Goal: Information Seeking & Learning: Learn about a topic

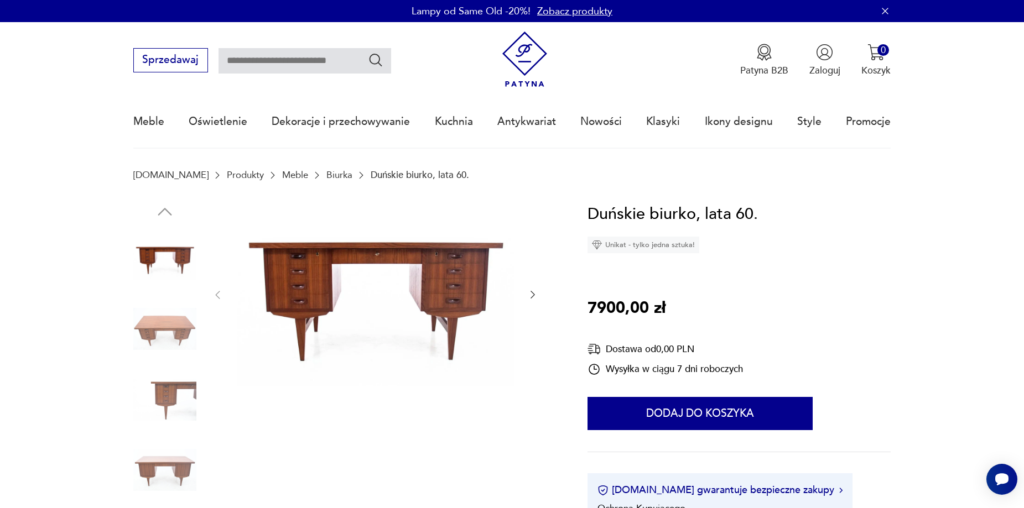
click at [282, 175] on link "Meble" at bounding box center [295, 175] width 26 height 11
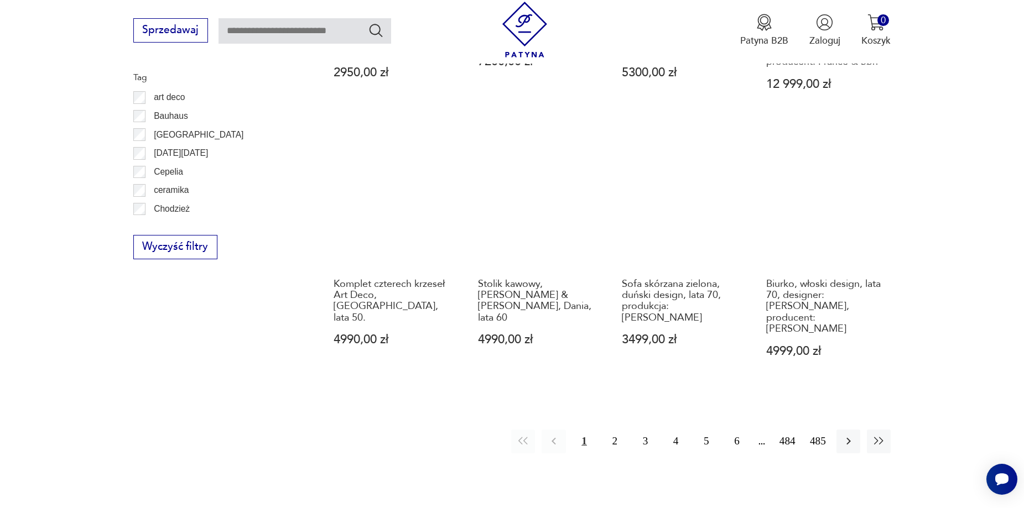
scroll to position [1253, 0]
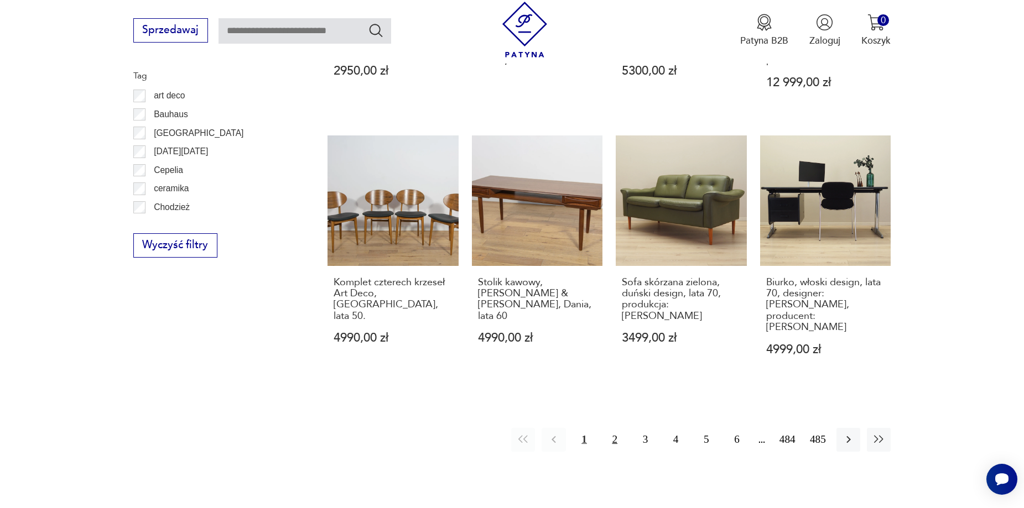
click at [616, 428] on button "2" at bounding box center [615, 440] width 24 height 24
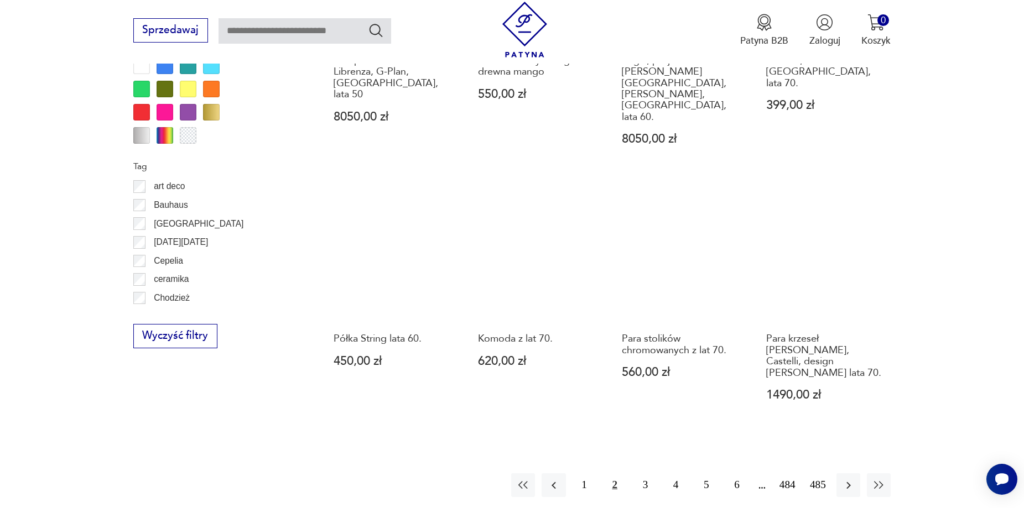
scroll to position [1198, 0]
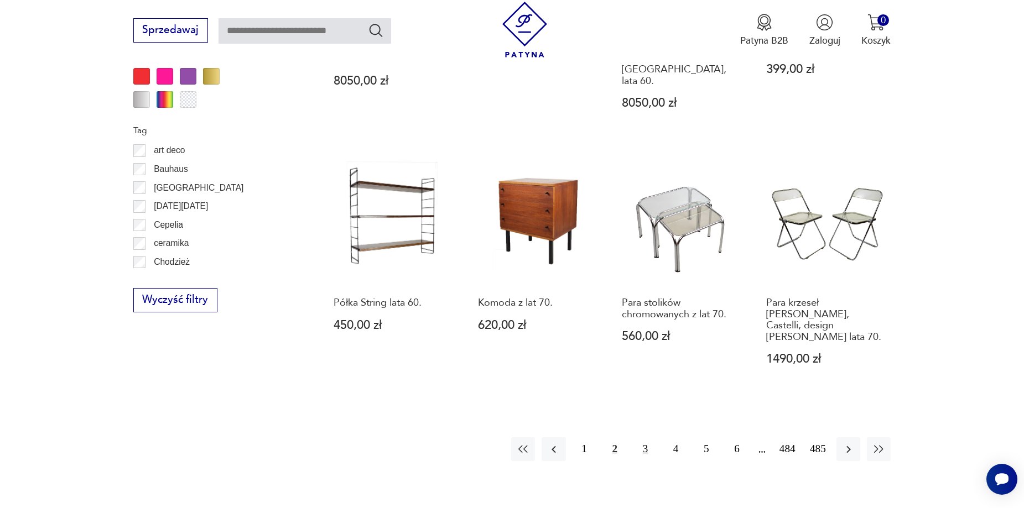
click at [649, 437] on button "3" at bounding box center [645, 449] width 24 height 24
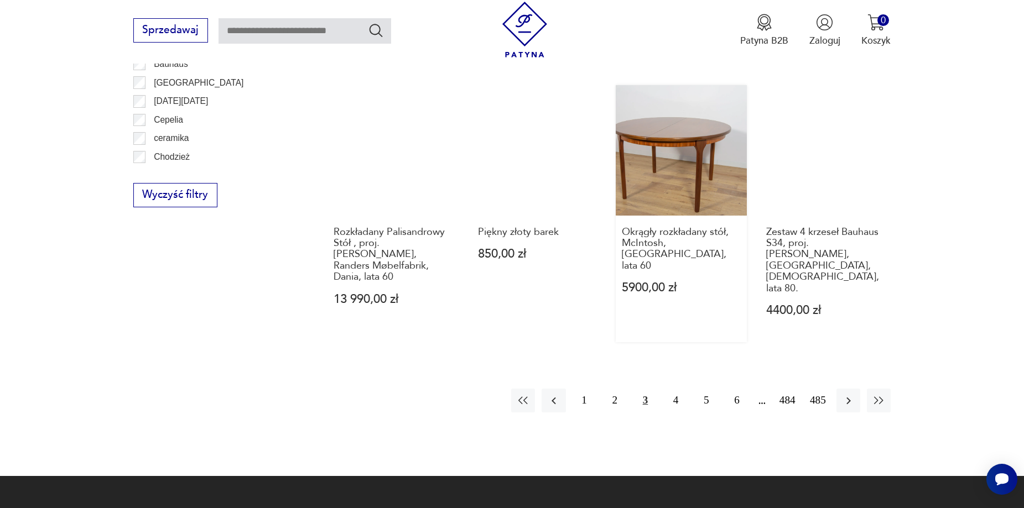
scroll to position [1308, 0]
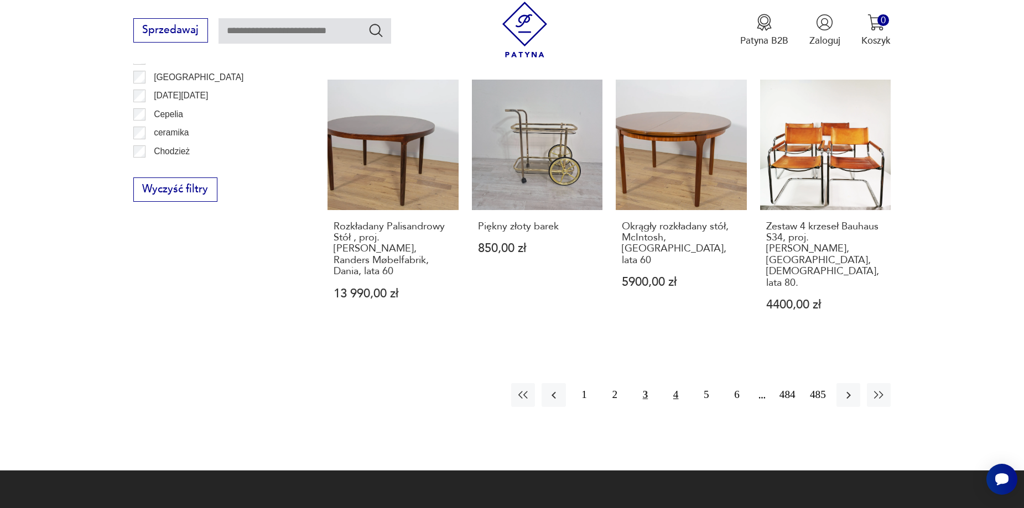
click at [674, 383] on button "4" at bounding box center [676, 395] width 24 height 24
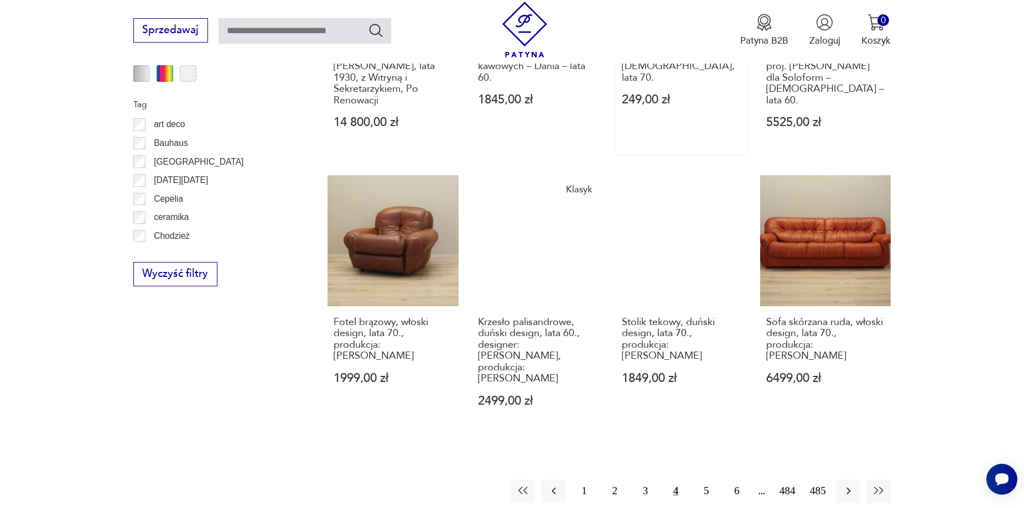
scroll to position [1253, 0]
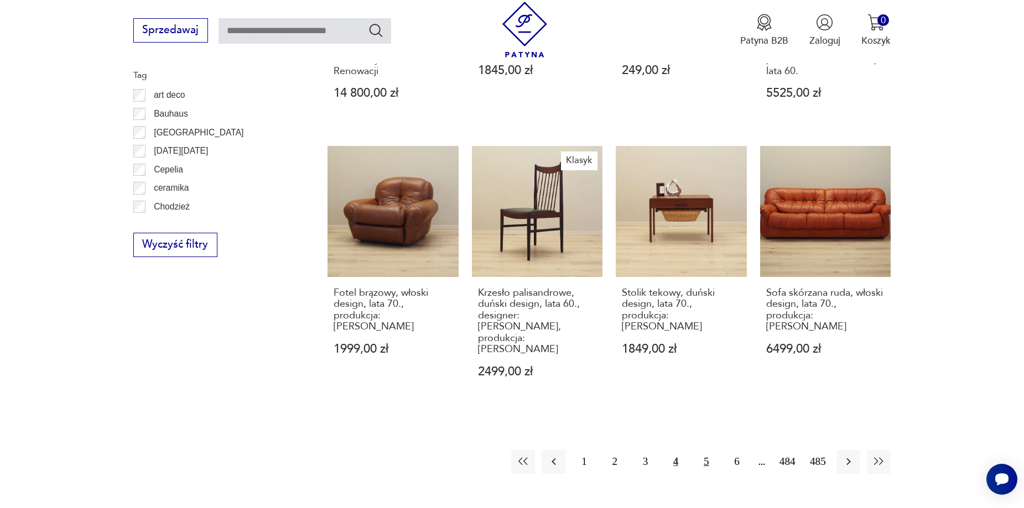
click at [699, 450] on button "5" at bounding box center [706, 462] width 24 height 24
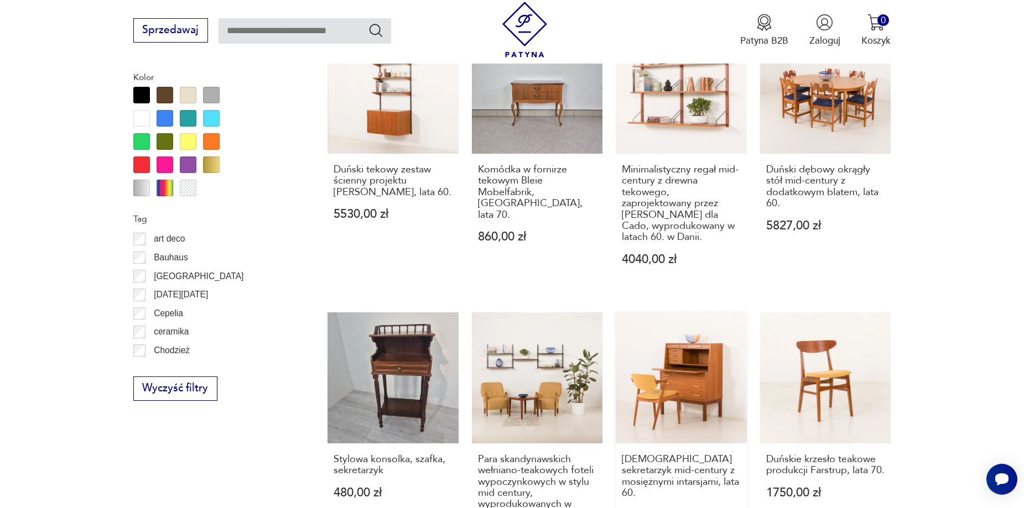
scroll to position [1253, 0]
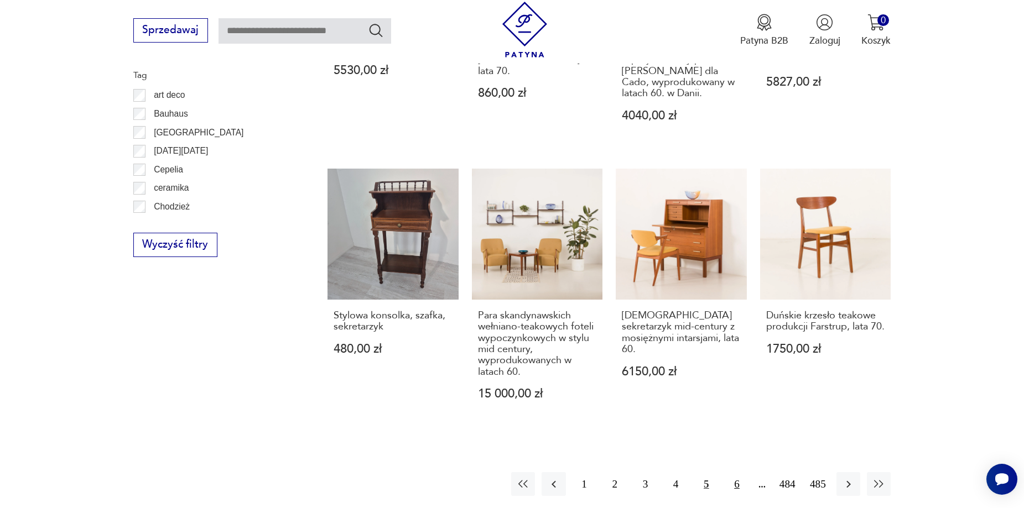
click at [743, 472] on button "6" at bounding box center [736, 484] width 24 height 24
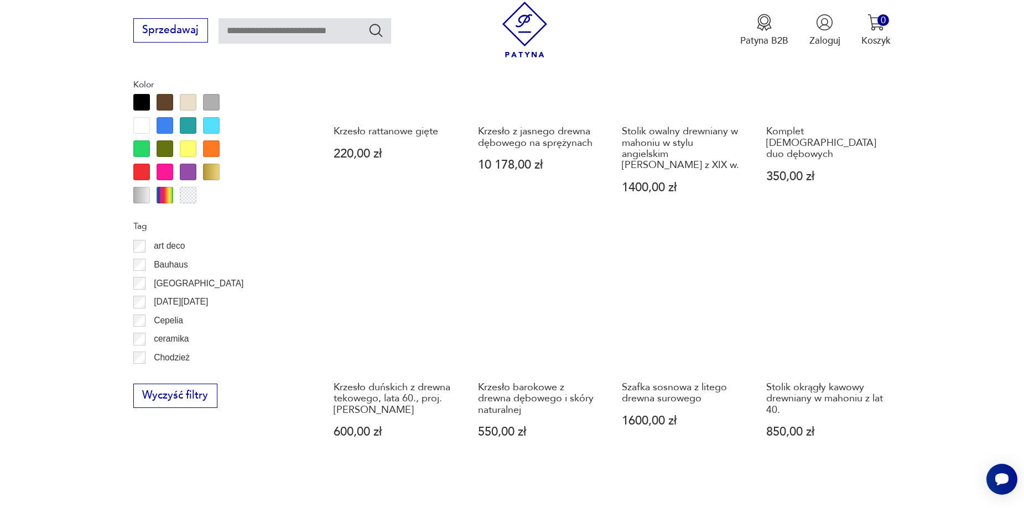
scroll to position [1143, 0]
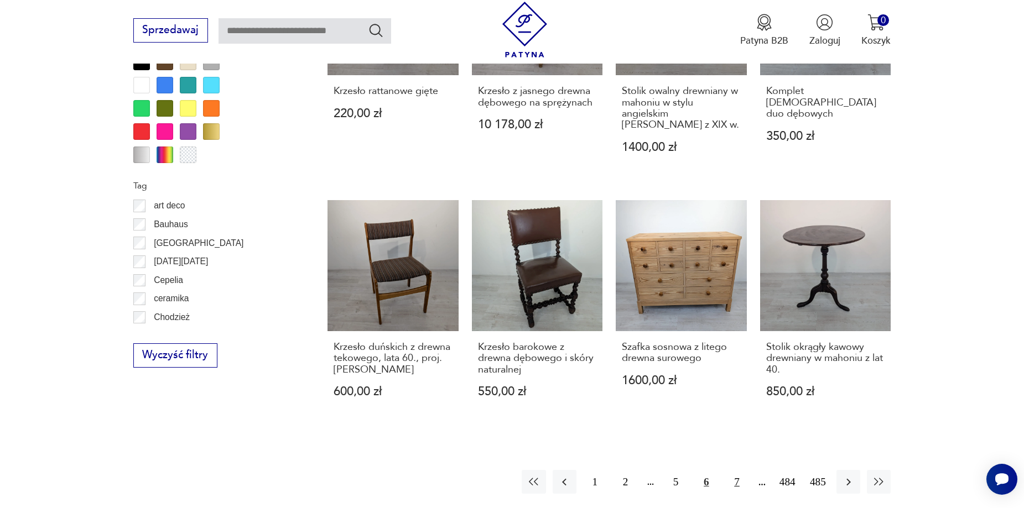
click at [742, 470] on button "7" at bounding box center [736, 482] width 24 height 24
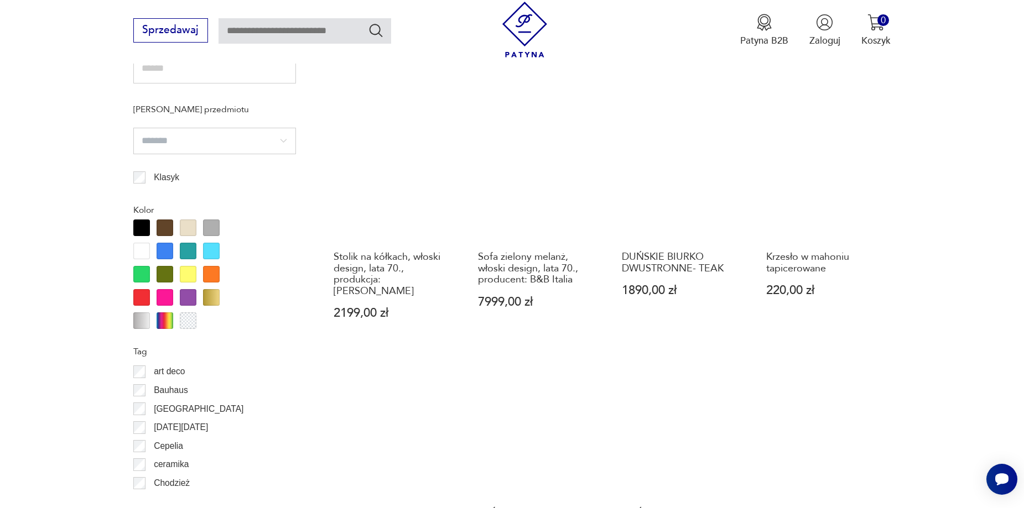
scroll to position [1032, 0]
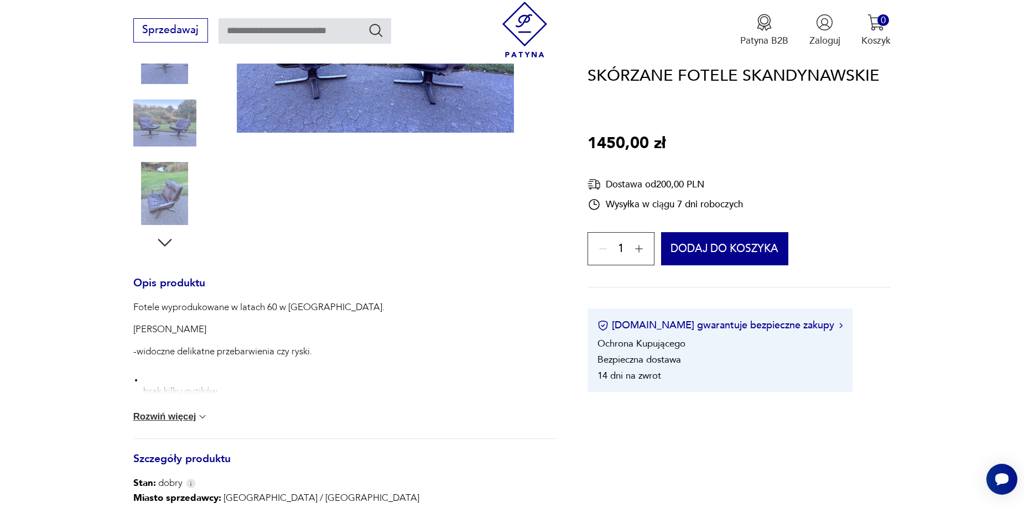
click at [171, 415] on button "Rozwiń więcej" at bounding box center [170, 416] width 75 height 11
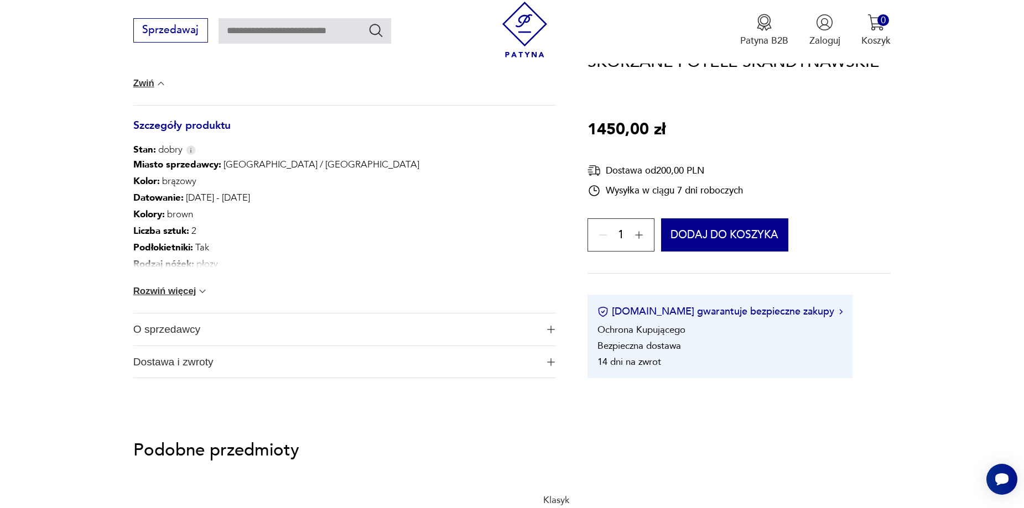
scroll to position [885, 0]
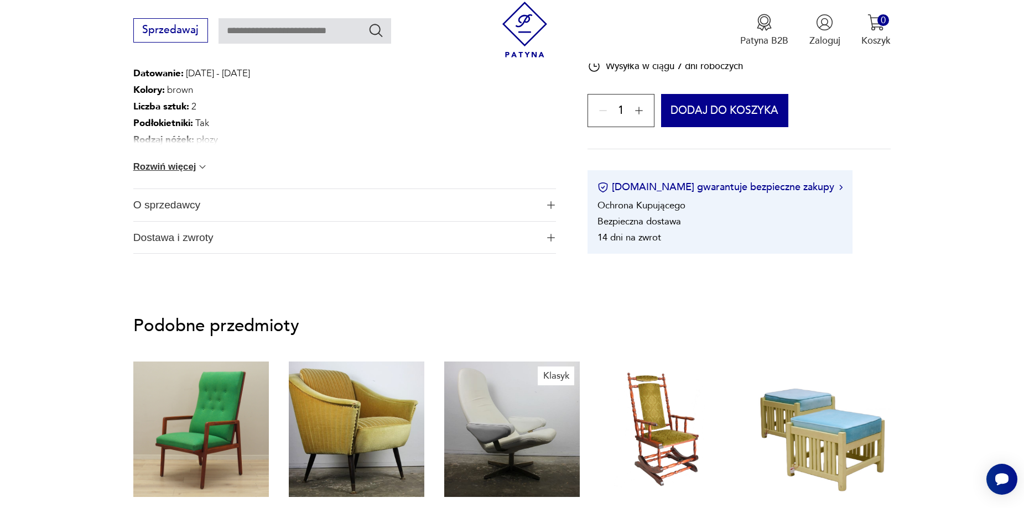
click at [177, 212] on span "O sprzedawcy" at bounding box center [335, 205] width 404 height 32
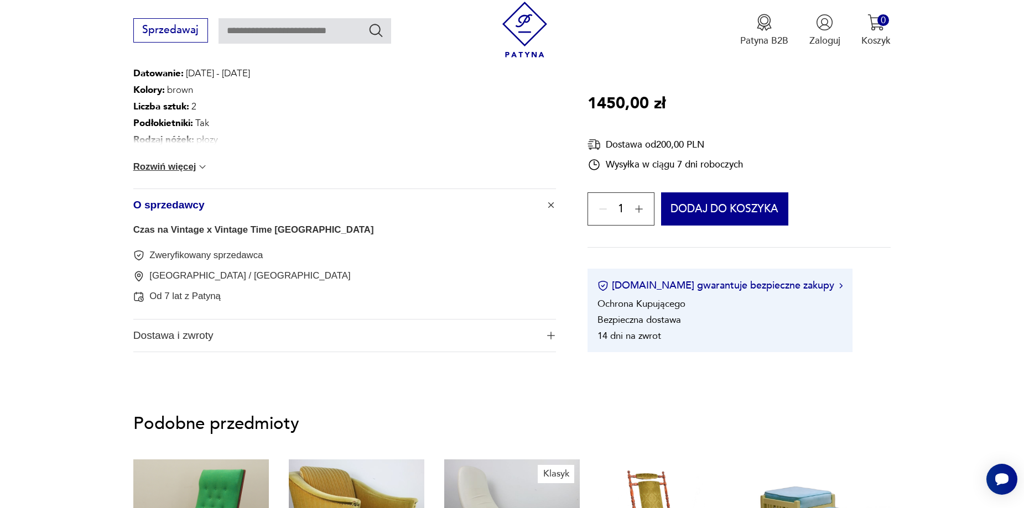
click at [244, 233] on link "Czas na Vintage x Vintage Time [GEOGRAPHIC_DATA]" at bounding box center [253, 230] width 241 height 11
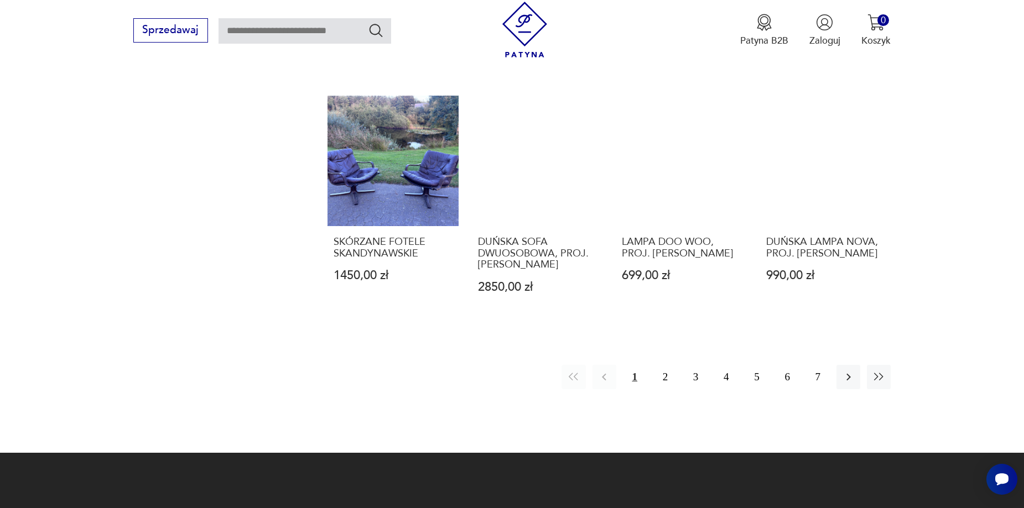
scroll to position [1125, 0]
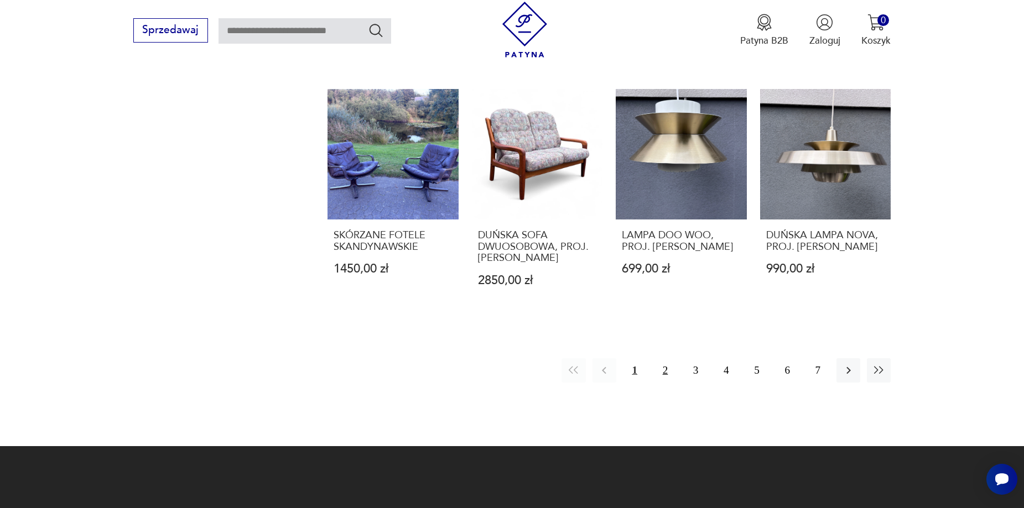
click at [663, 380] on button "2" at bounding box center [665, 370] width 24 height 24
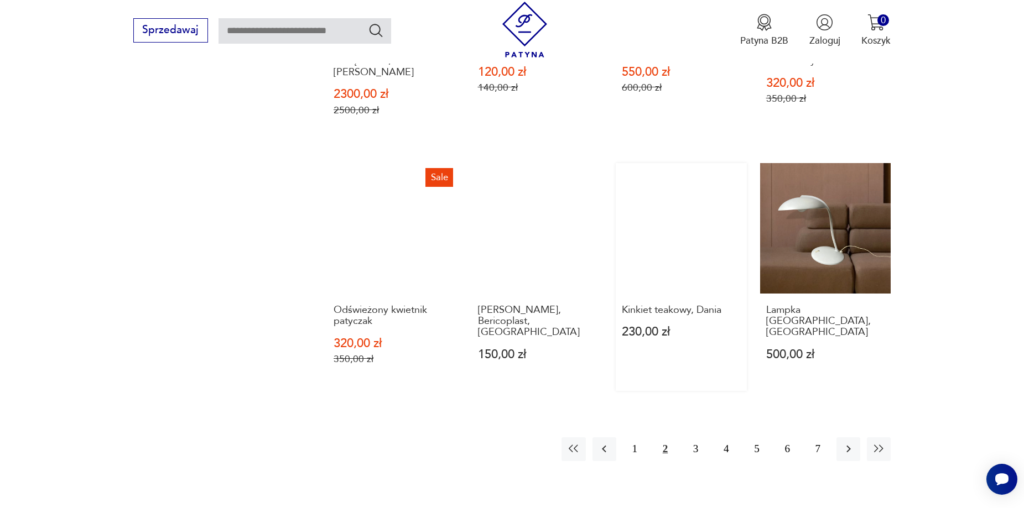
scroll to position [1125, 0]
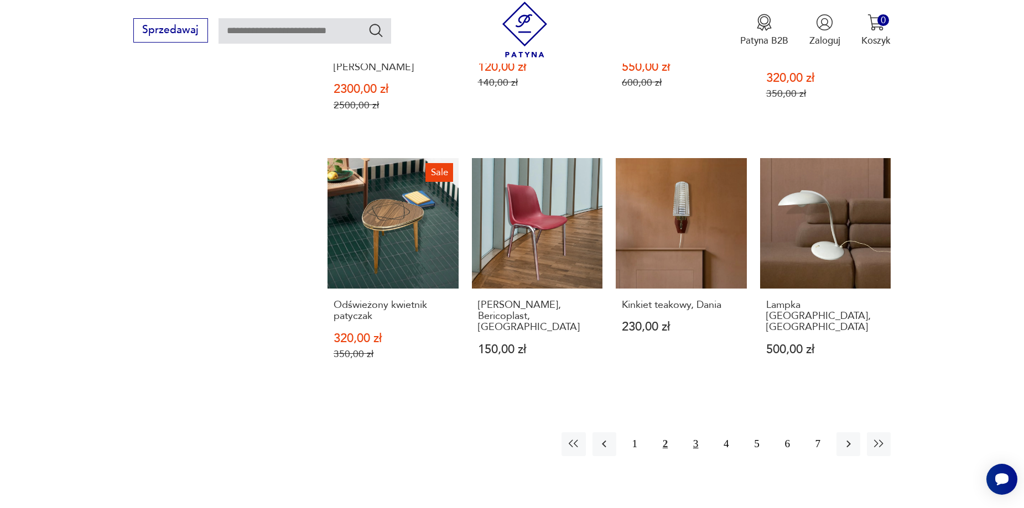
click at [698, 439] on button "3" at bounding box center [696, 444] width 24 height 24
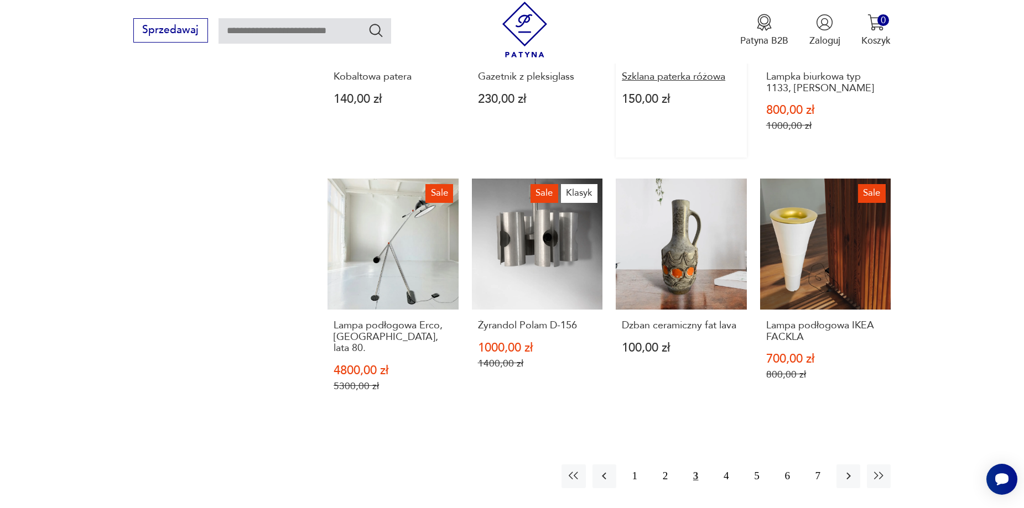
scroll to position [1070, 0]
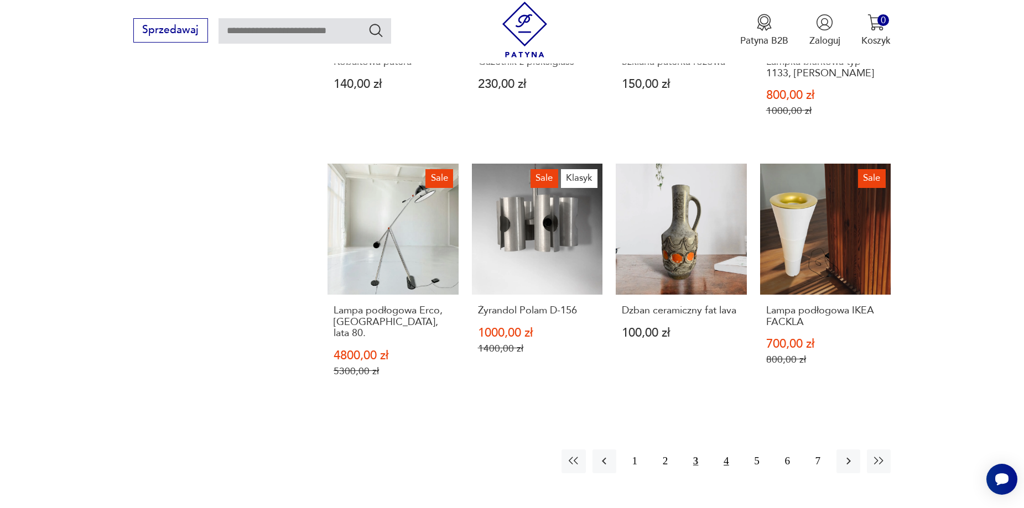
click at [722, 450] on button "4" at bounding box center [726, 462] width 24 height 24
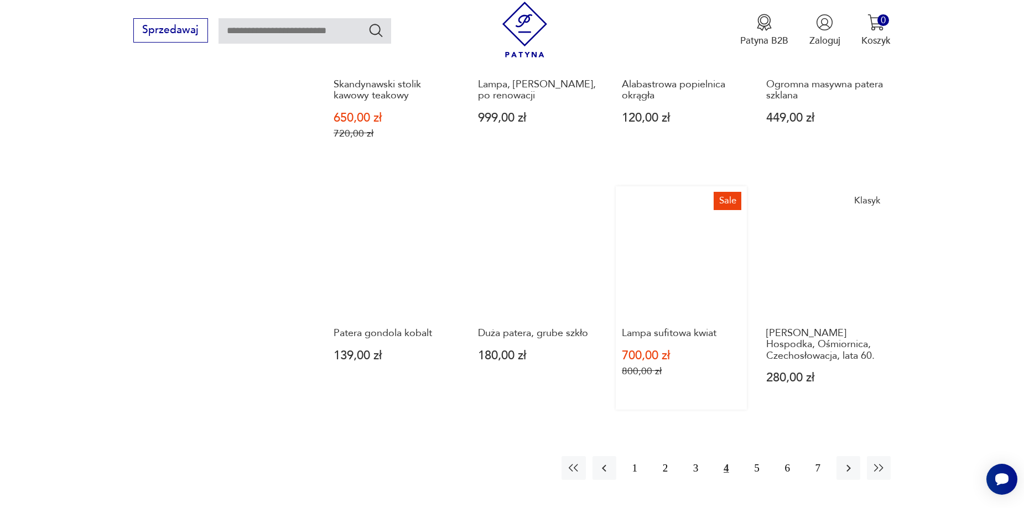
scroll to position [1236, 0]
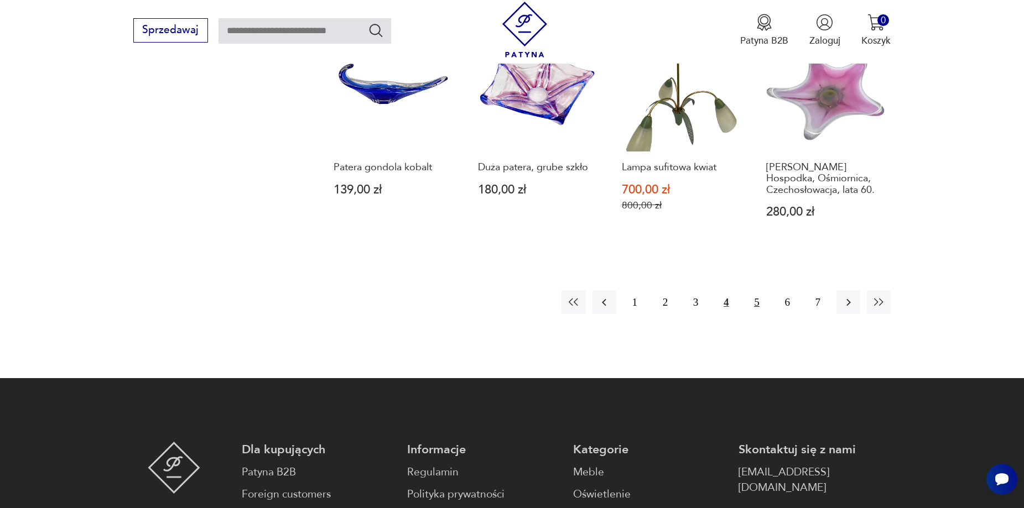
click at [760, 290] on button "5" at bounding box center [756, 302] width 24 height 24
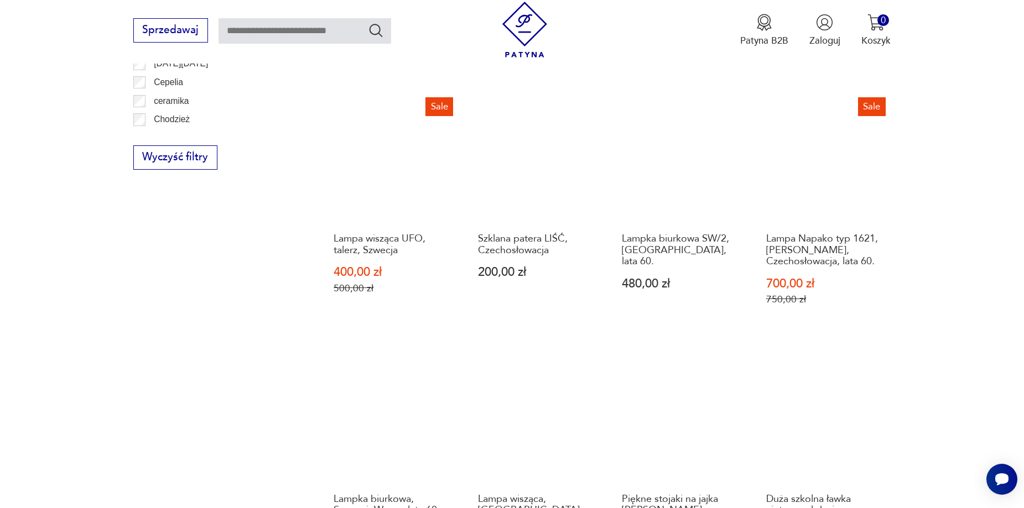
scroll to position [1070, 0]
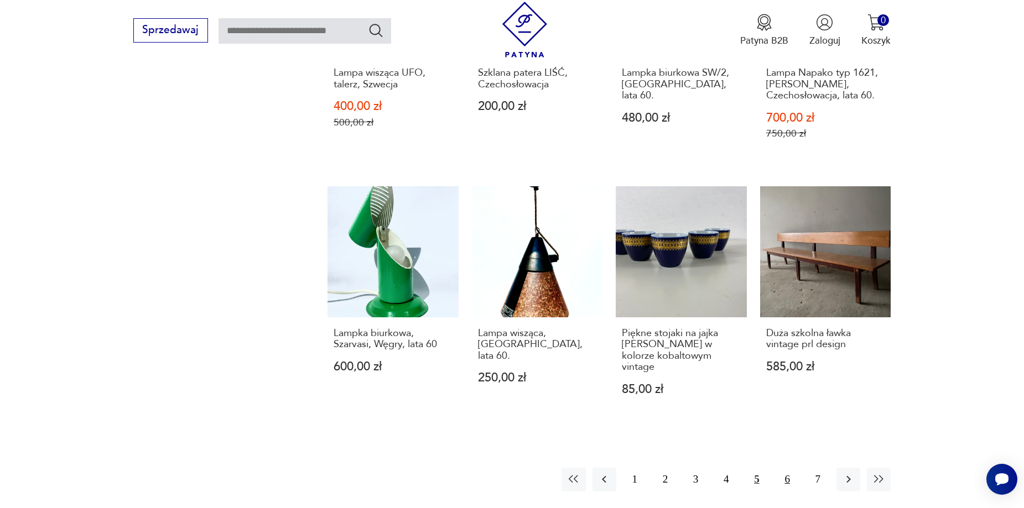
click at [793, 468] on button "6" at bounding box center [787, 480] width 24 height 24
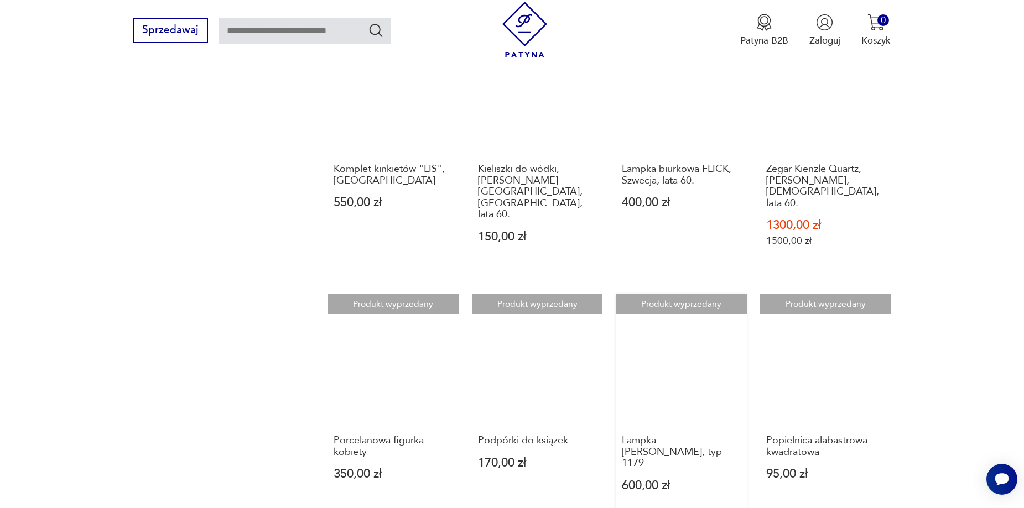
scroll to position [1070, 0]
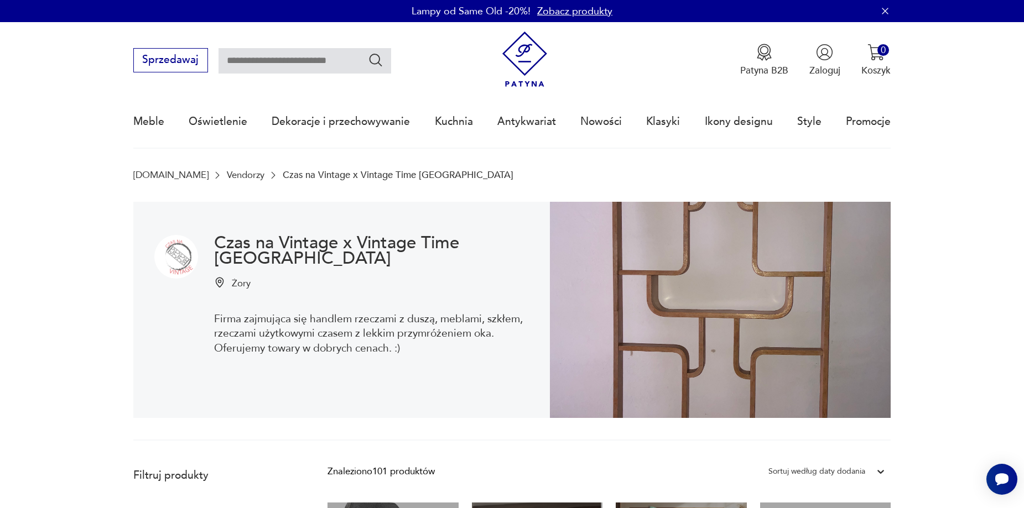
click at [282, 58] on input "text" at bounding box center [304, 60] width 173 height 25
type input "*********"
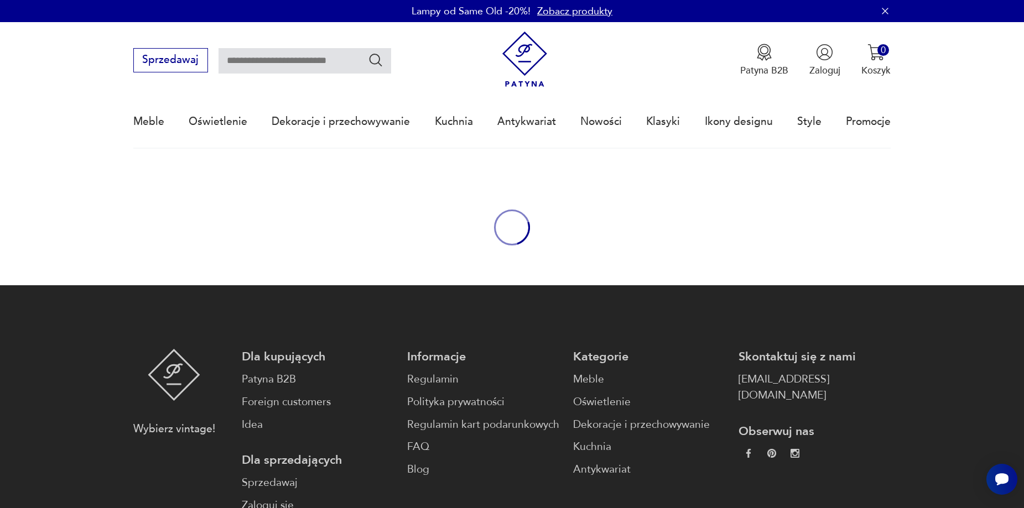
type input "*********"
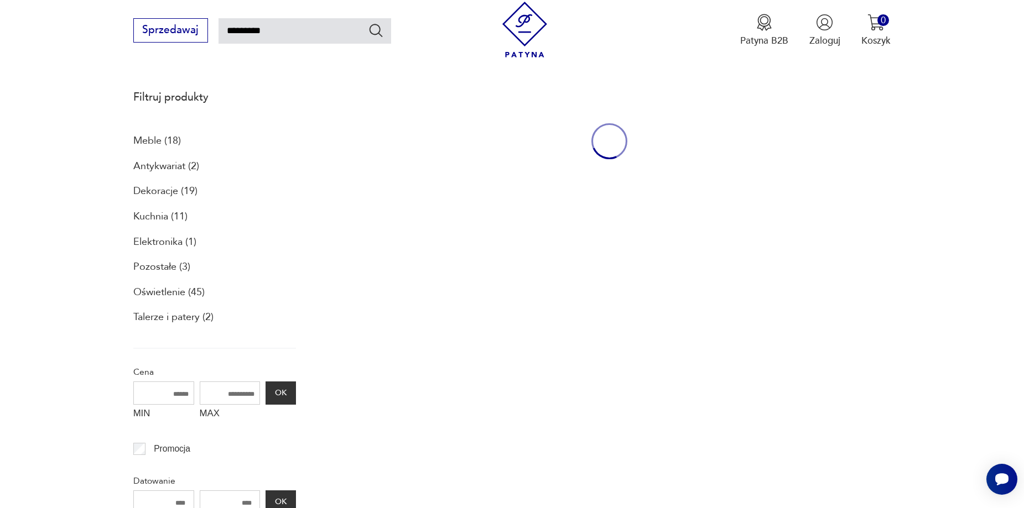
scroll to position [148, 0]
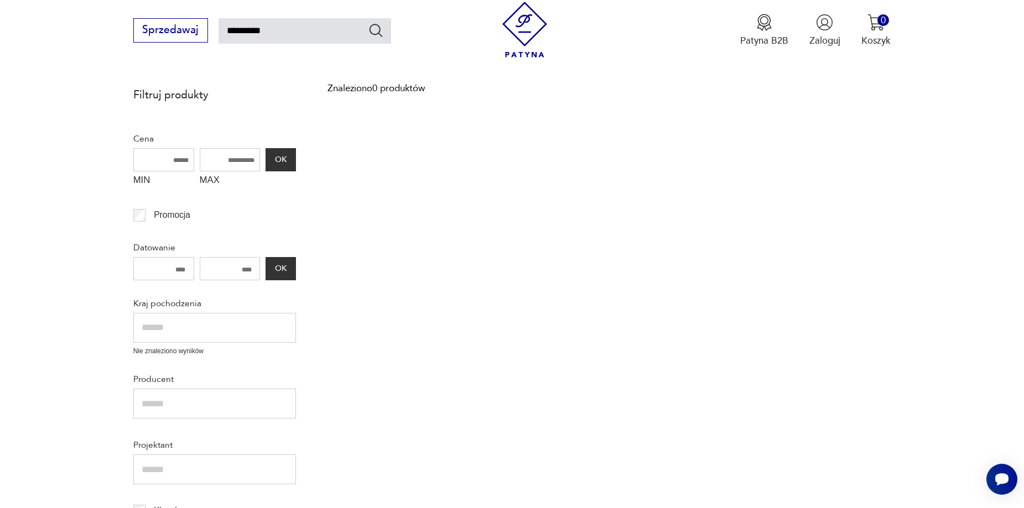
drag, startPoint x: 309, startPoint y: 33, endPoint x: 118, endPoint y: 56, distance: 192.1
click at [118, 56] on div "Sprzedawaj ********* Patyna B2B Zaloguj 0 Koszyk Twój koszyk ( 0 ) Brak produkt…" at bounding box center [512, 32] width 1024 height 64
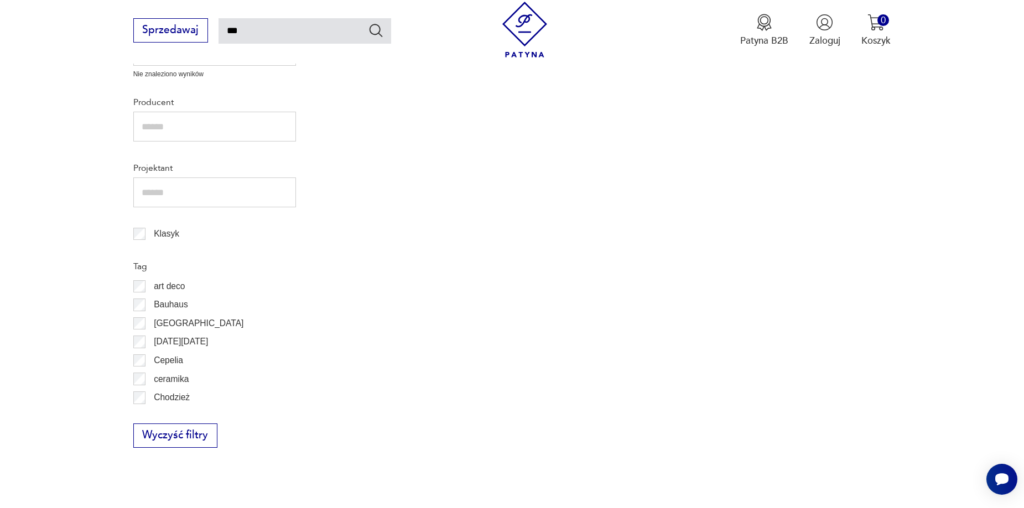
scroll to position [425, 0]
click at [292, 37] on input "***" at bounding box center [304, 30] width 173 height 25
type input "**********"
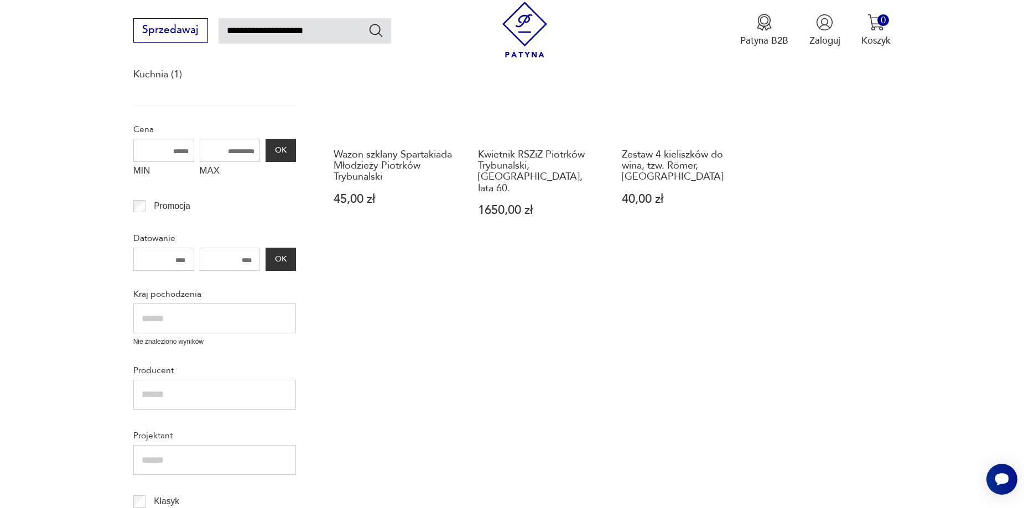
scroll to position [277, 0]
